Goal: Task Accomplishment & Management: Manage account settings

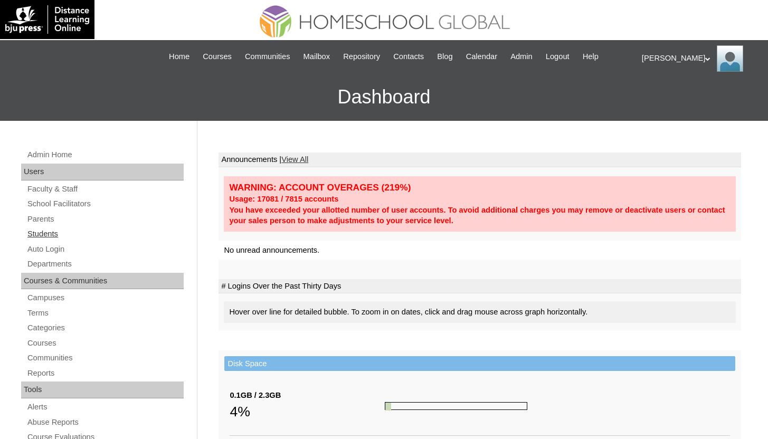
click at [46, 236] on link "Students" at bounding box center [104, 234] width 157 height 13
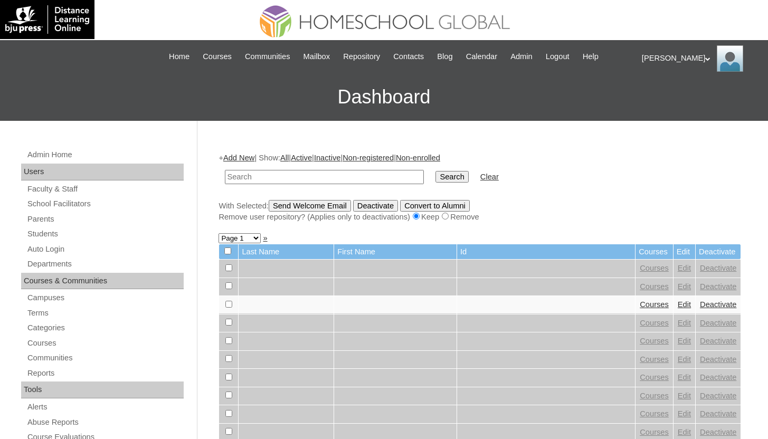
click at [286, 180] on input "text" at bounding box center [324, 177] width 199 height 14
type input "grade 6"
click at [436, 171] on input "Search" at bounding box center [452, 177] width 33 height 12
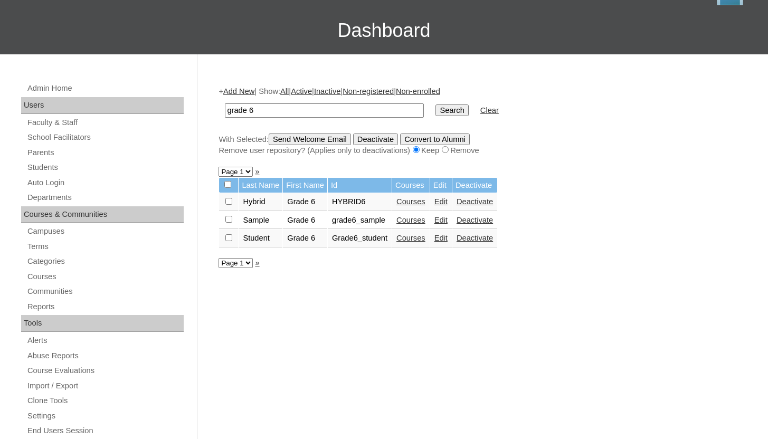
scroll to position [98, 0]
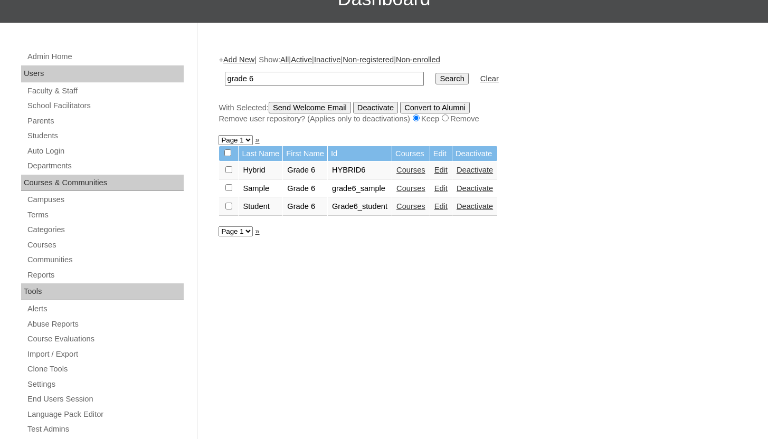
click at [420, 208] on link "Courses" at bounding box center [411, 206] width 29 height 8
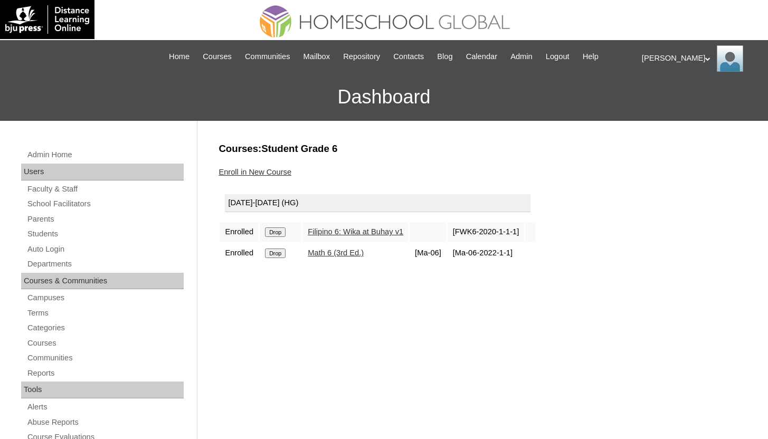
click at [245, 173] on link "Enroll in New Course" at bounding box center [255, 172] width 73 height 8
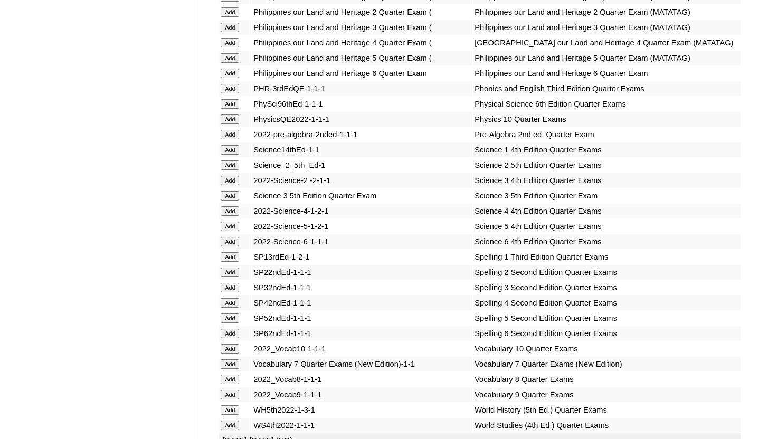
scroll to position [4541, 0]
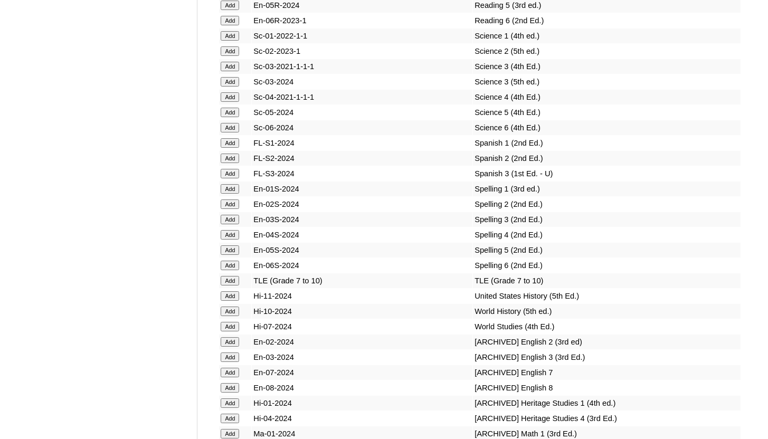
click at [229, 133] on input "Add" at bounding box center [230, 128] width 18 height 10
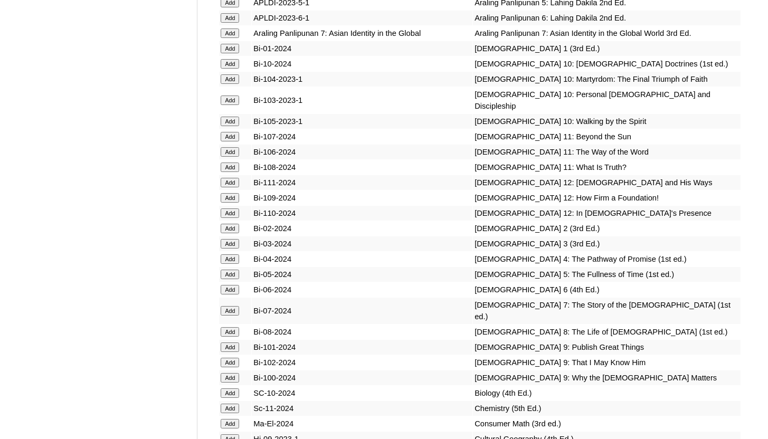
scroll to position [2801, 0]
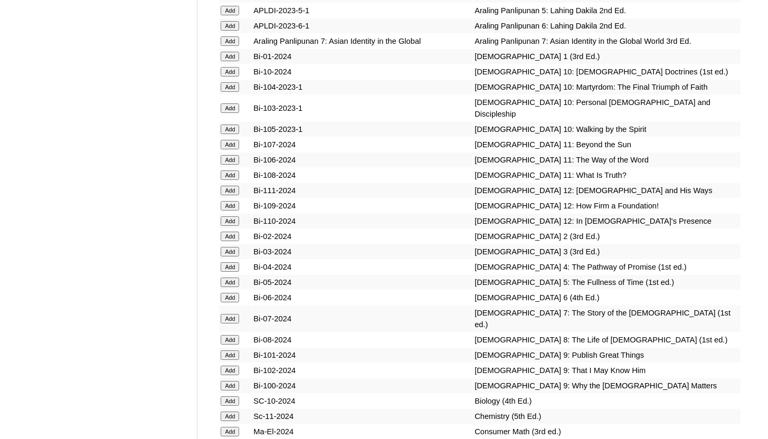
click at [225, 31] on input "Add" at bounding box center [230, 26] width 18 height 10
